Goal: Task Accomplishment & Management: Manage account settings

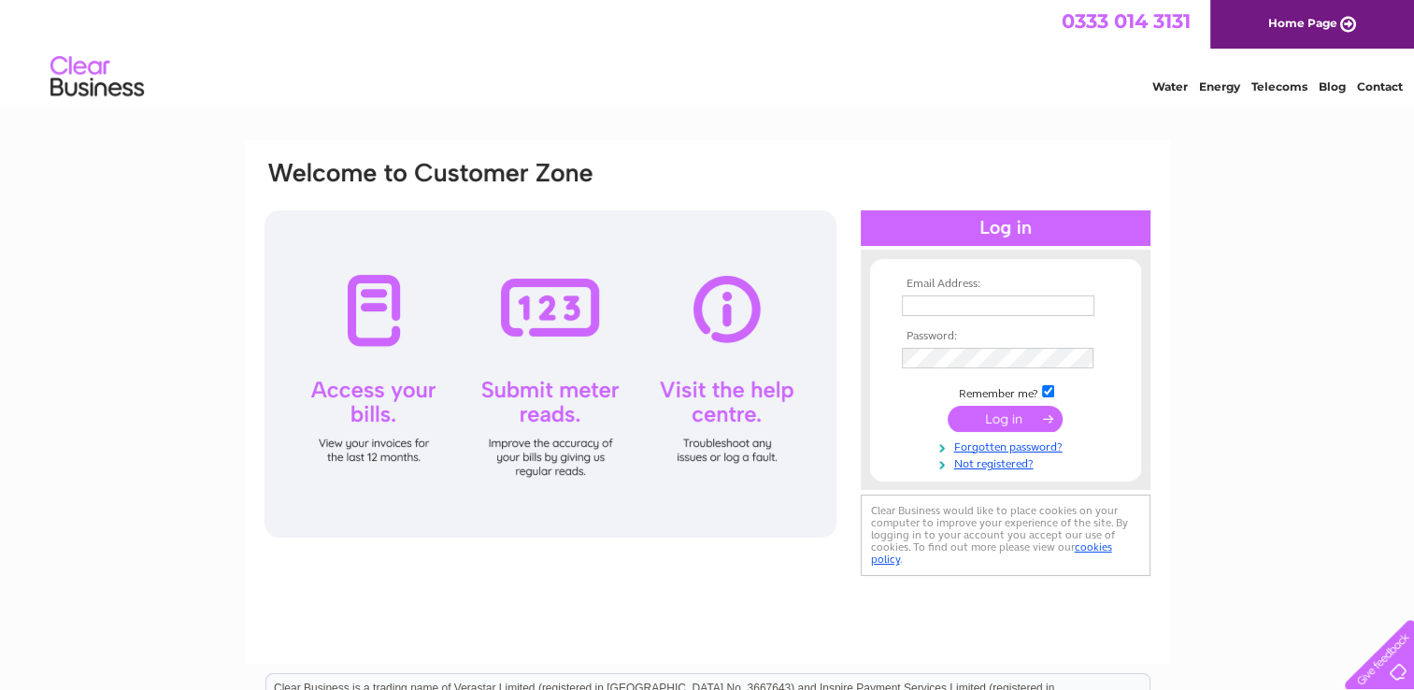
click at [912, 302] on input "text" at bounding box center [998, 305] width 193 height 21
type input "[EMAIL_ADDRESS][DOMAIN_NAME]"
click at [1010, 421] on input "submit" at bounding box center [1005, 420] width 115 height 26
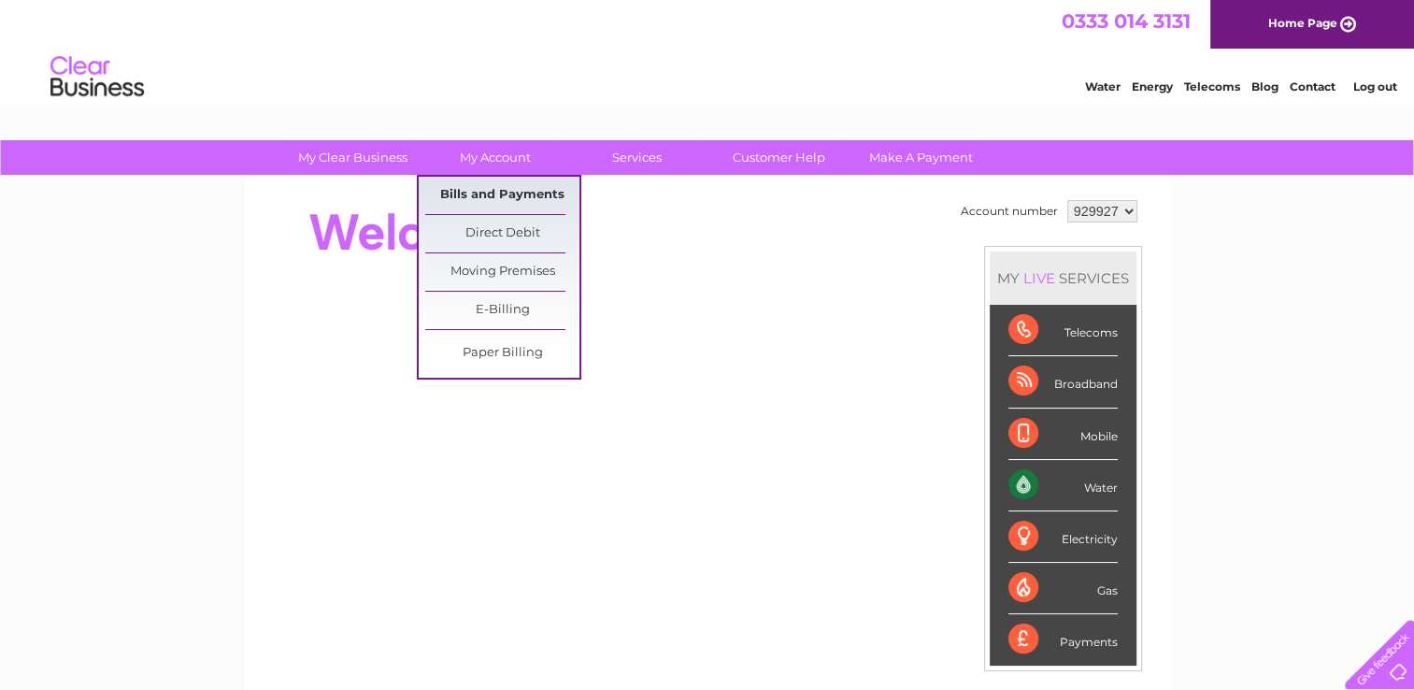
click at [491, 196] on link "Bills and Payments" at bounding box center [502, 195] width 154 height 37
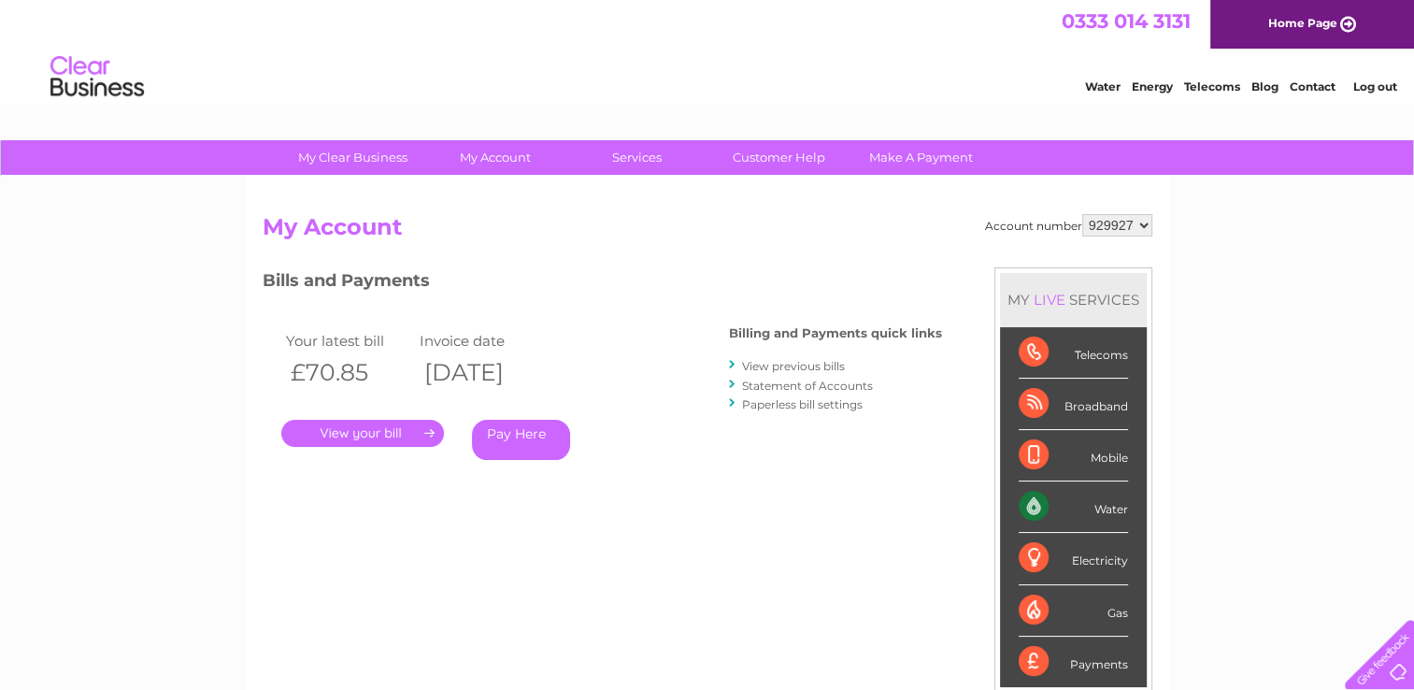
click at [345, 428] on link "." at bounding box center [362, 433] width 163 height 27
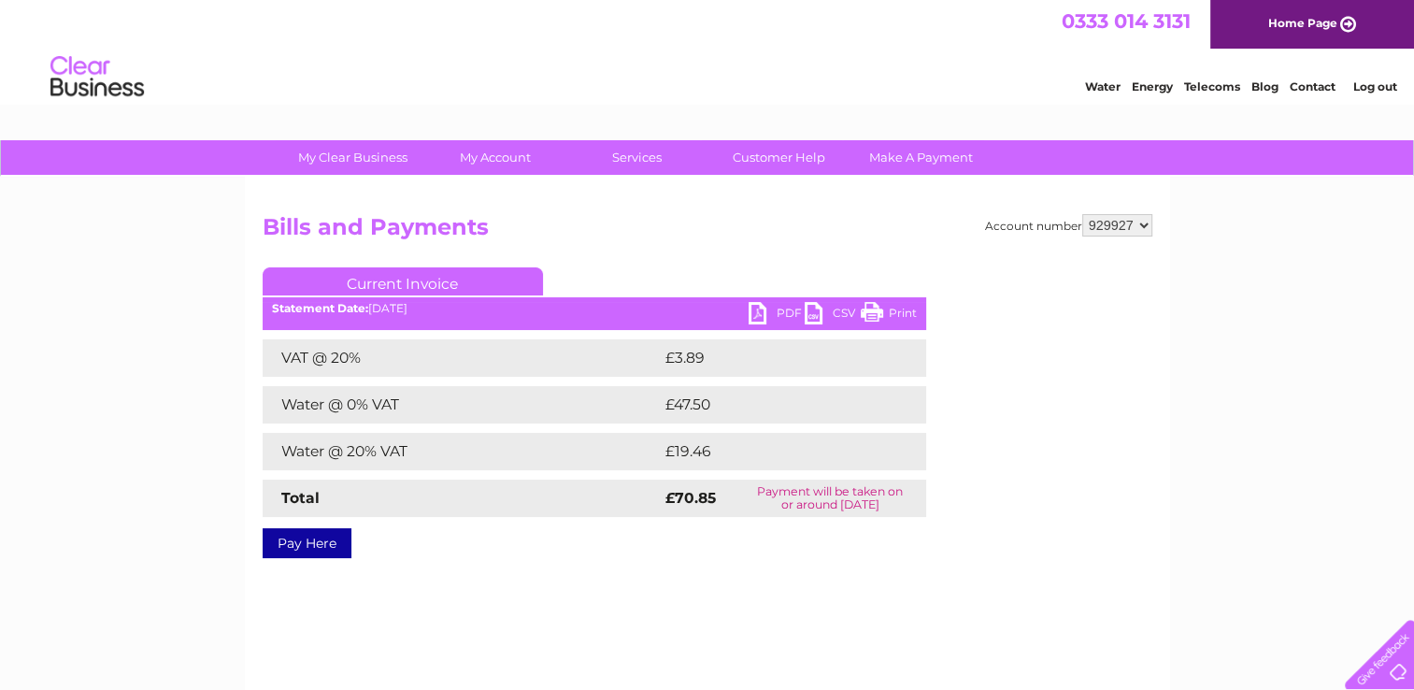
click at [755, 308] on link "PDF" at bounding box center [777, 315] width 56 height 27
click at [1376, 89] on link "Log out" at bounding box center [1375, 86] width 44 height 14
